Goal: Information Seeking & Learning: Find specific fact

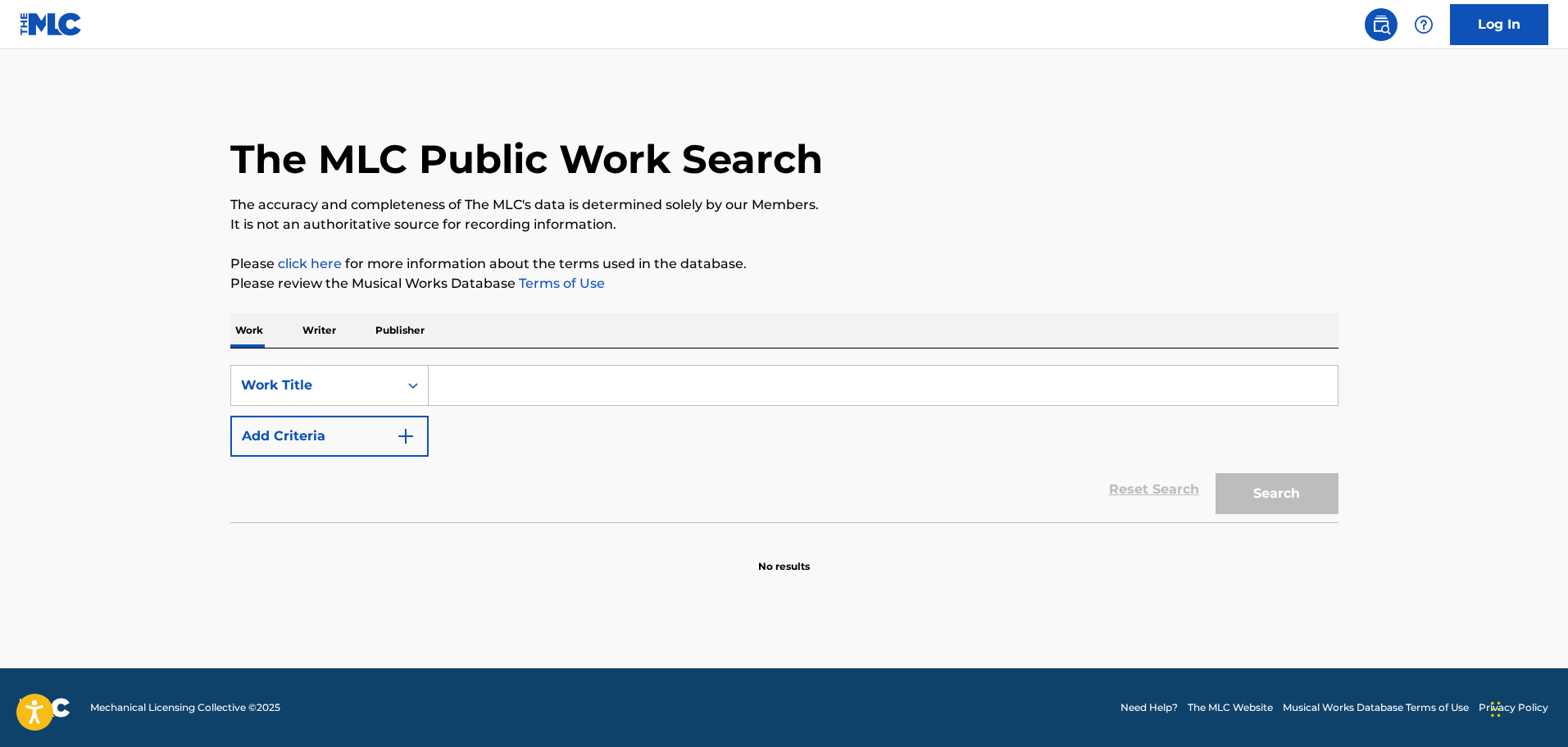
click at [499, 404] on input "Search Form" at bounding box center [883, 386] width 910 height 40
paste input "Polozheniye - dioronabeat"
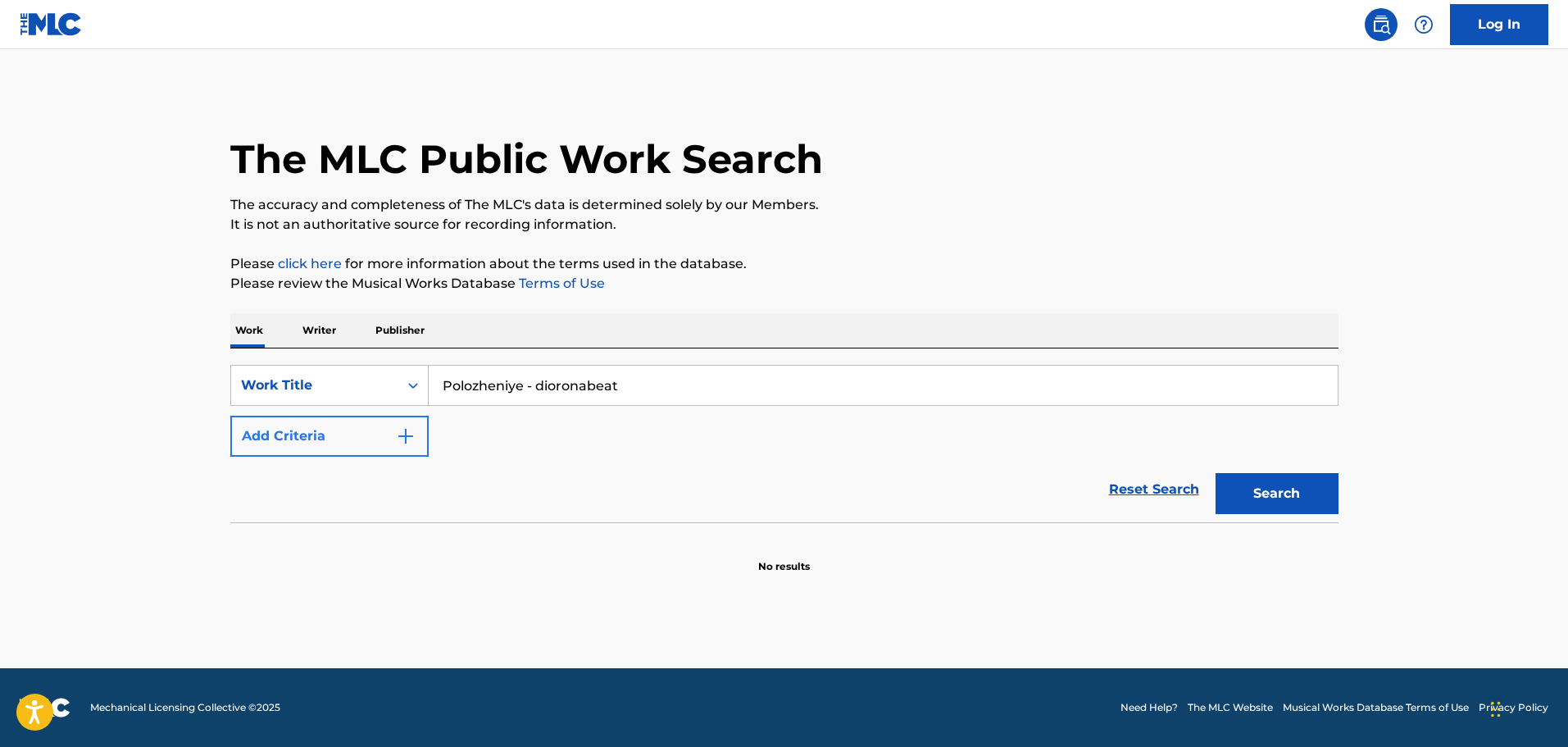
type input "Polozheniye - dioronabeat"
click at [313, 446] on button "Add Criteria" at bounding box center [330, 435] width 199 height 41
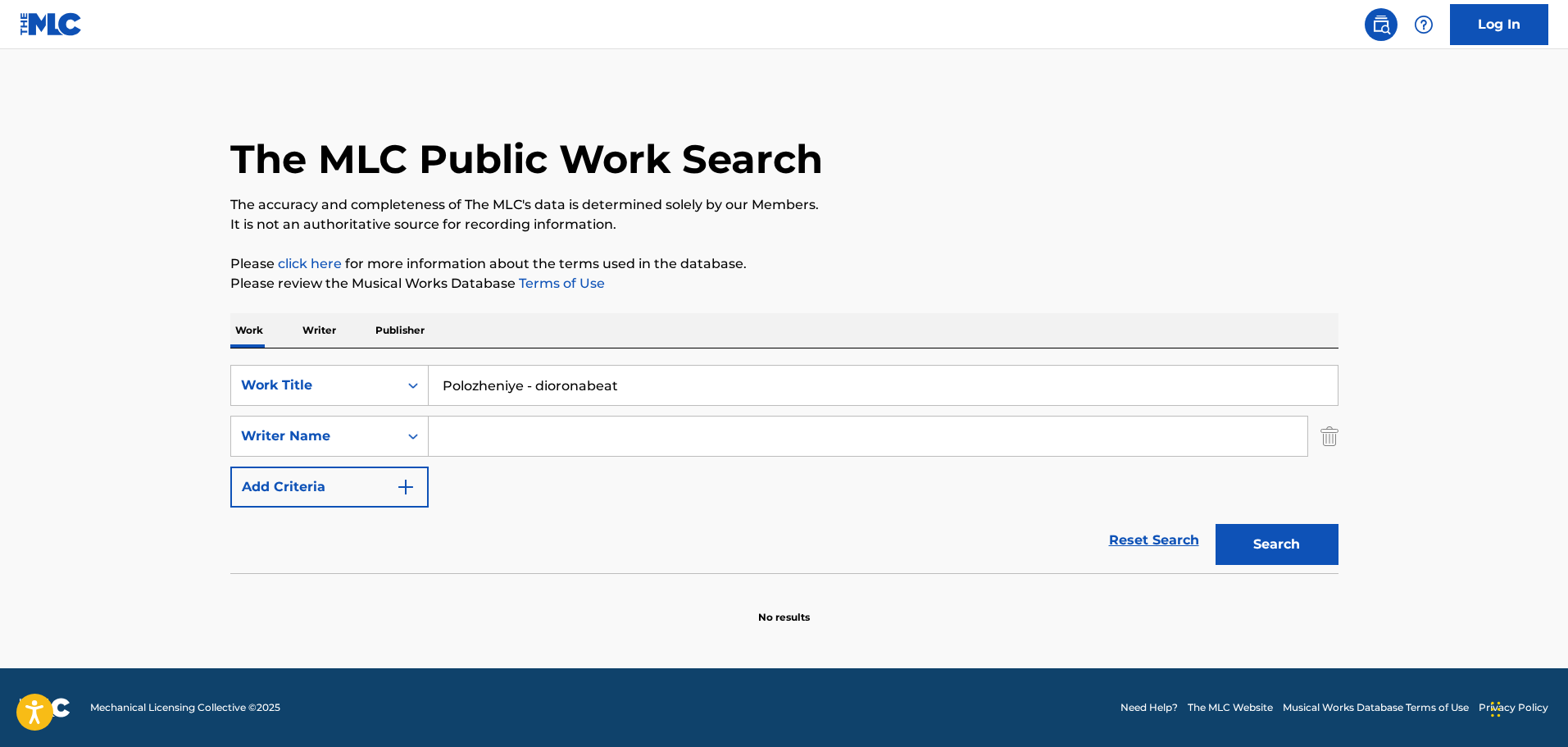
click at [534, 432] on input "Search Form" at bounding box center [868, 436] width 879 height 40
paste input "[PERSON_NAME]"
type input "[PERSON_NAME]"
click at [1318, 543] on button "Search" at bounding box center [1277, 544] width 123 height 41
click at [539, 393] on input "Polozheniye - dioronabeat" at bounding box center [883, 386] width 910 height 40
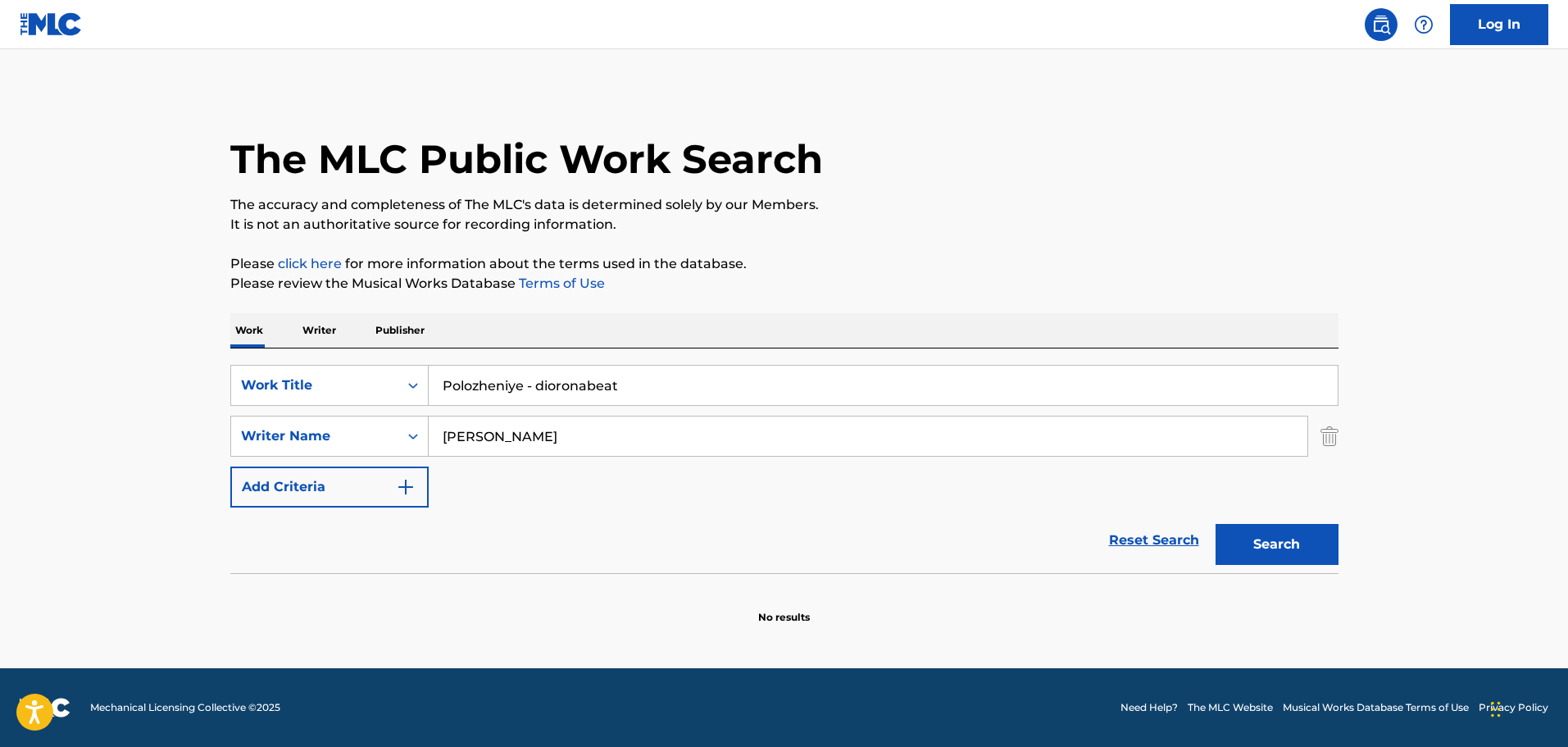
click at [539, 393] on input "Polozheniye - dioronabeat" at bounding box center [883, 386] width 910 height 40
